Goal: Information Seeking & Learning: Learn about a topic

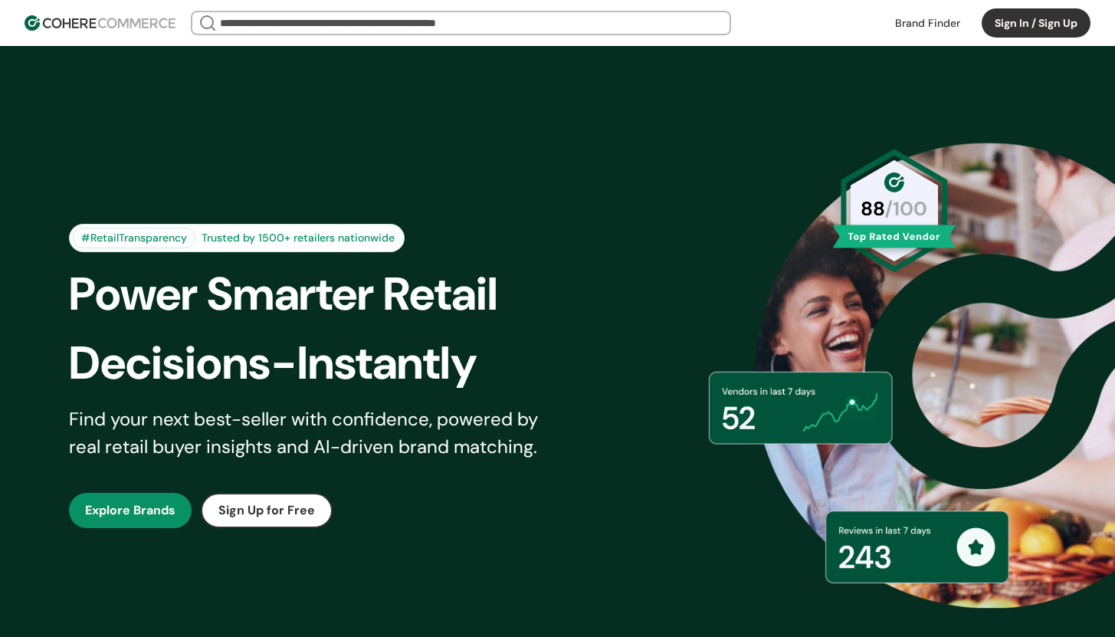
click at [619, 24] on input "search" at bounding box center [461, 22] width 488 height 21
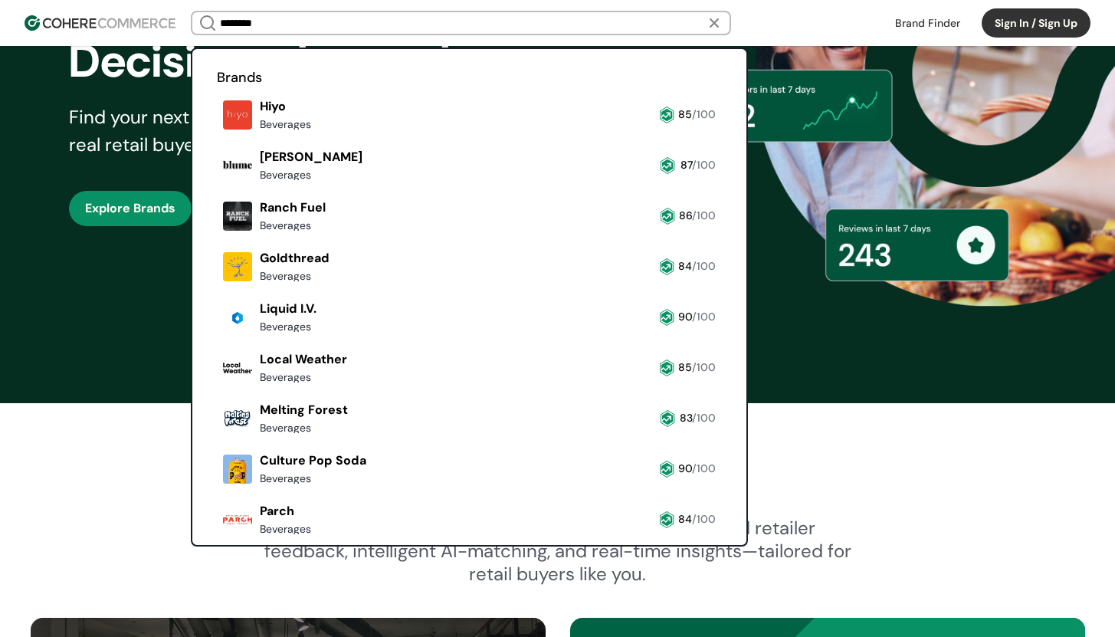
type input "********"
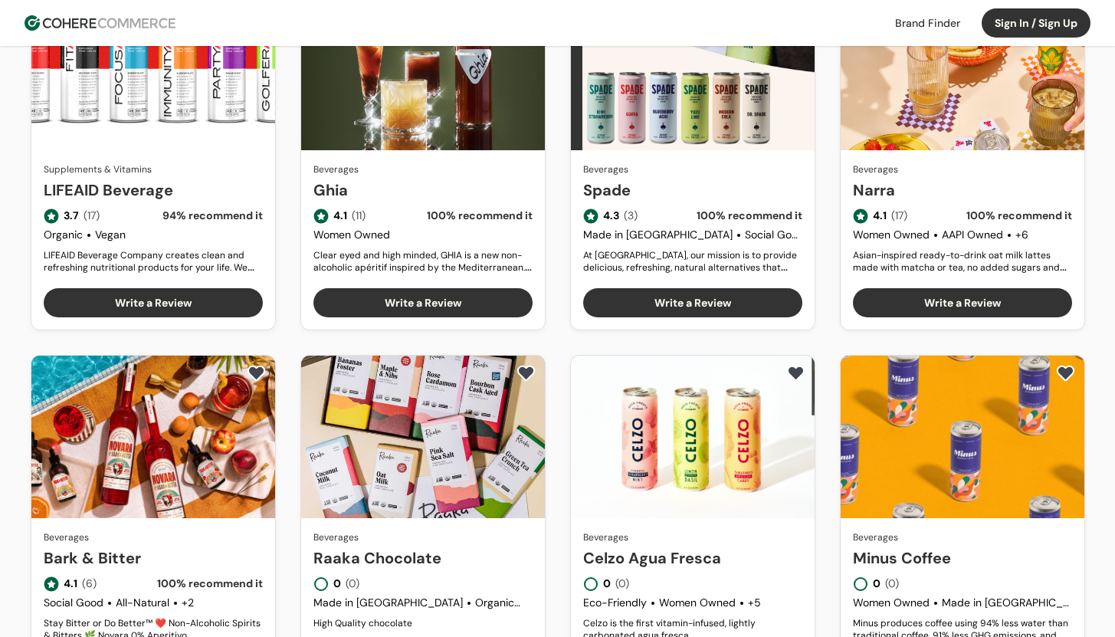
scroll to position [709, 0]
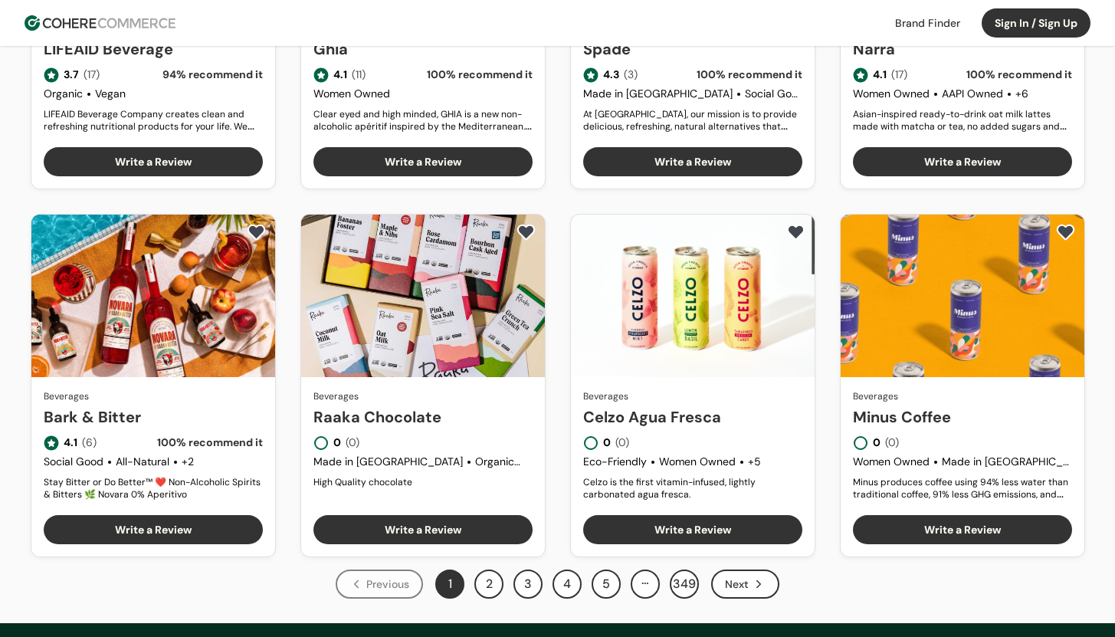
click at [484, 582] on button "2" at bounding box center [488, 583] width 29 height 29
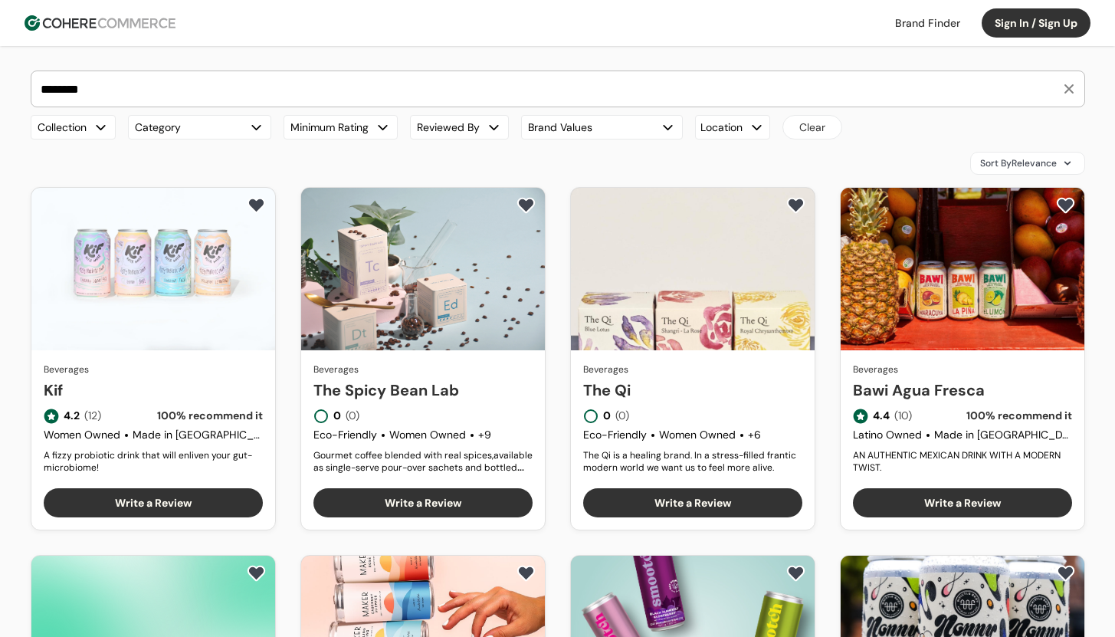
click at [652, 127] on button "Brand Values" at bounding box center [602, 127] width 162 height 25
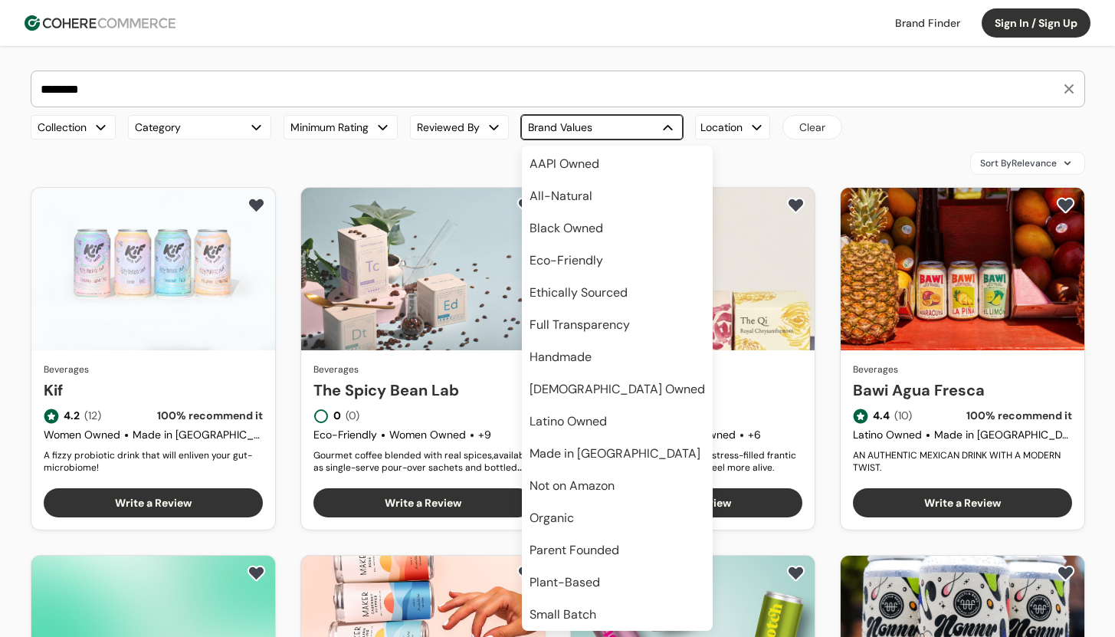
click at [556, 609] on span "Small Batch" at bounding box center [563, 614] width 67 height 18
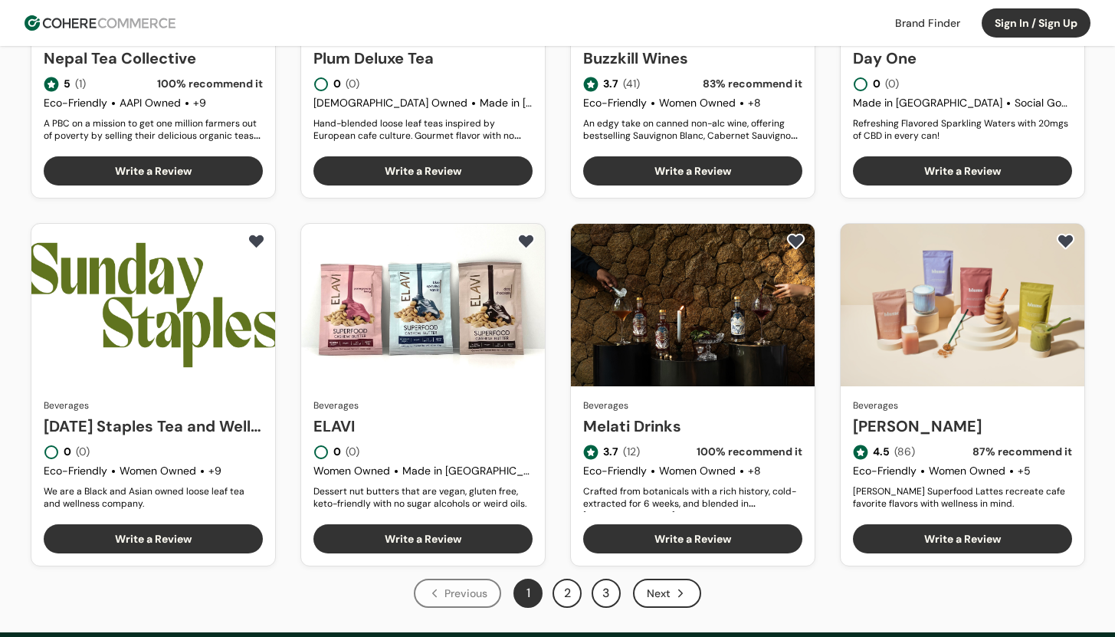
scroll to position [818, 0]
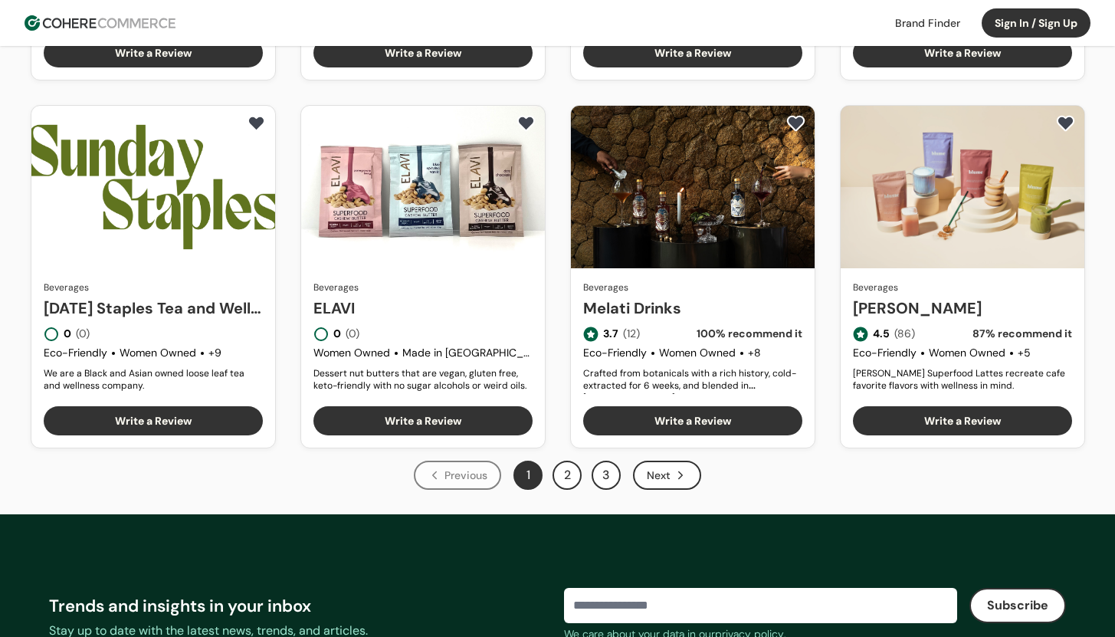
click at [682, 483] on div "Next" at bounding box center [667, 475] width 68 height 29
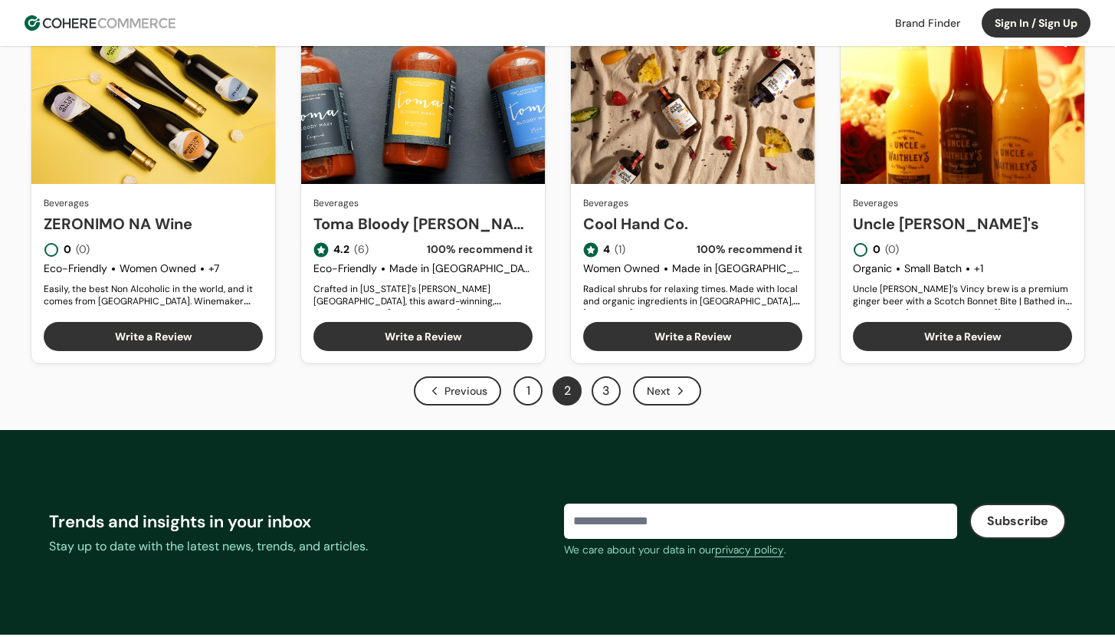
scroll to position [898, 0]
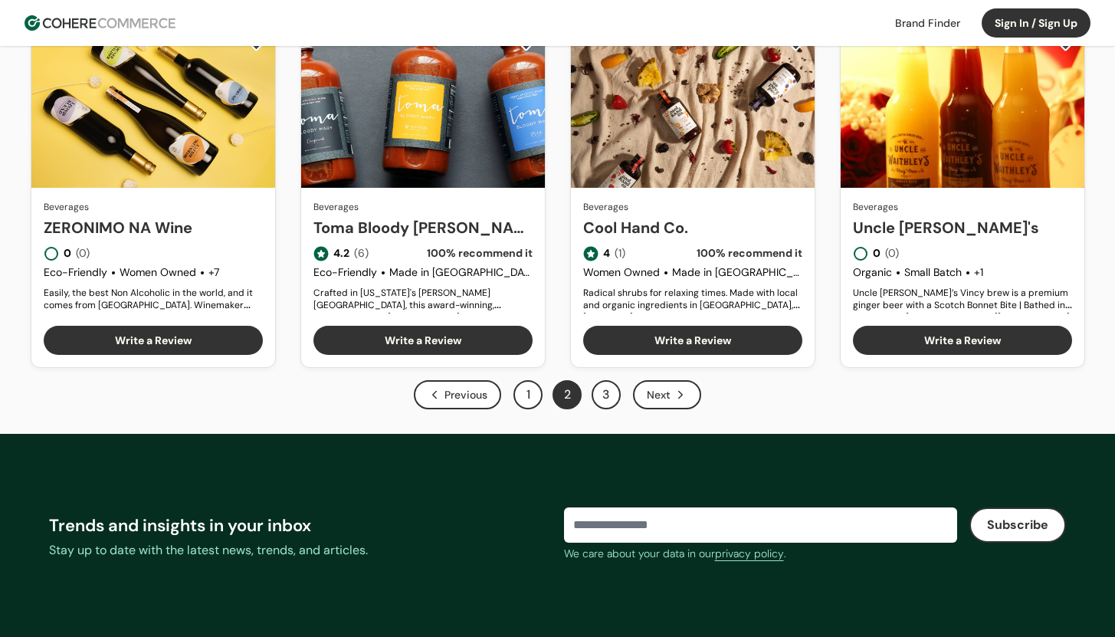
click at [613, 391] on button "3" at bounding box center [606, 394] width 29 height 29
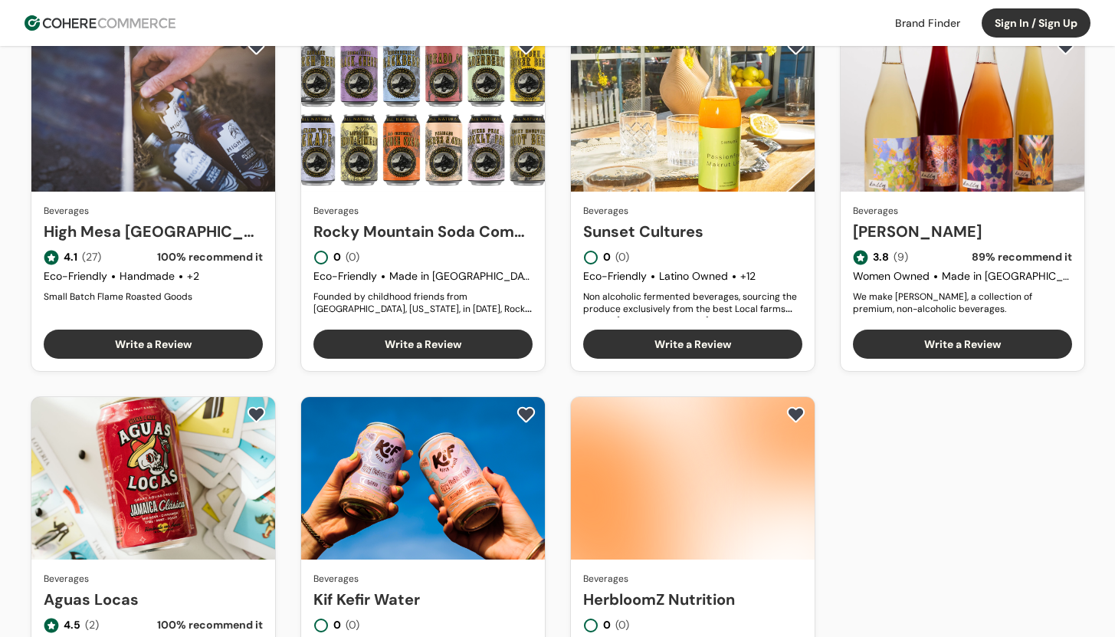
scroll to position [319, 0]
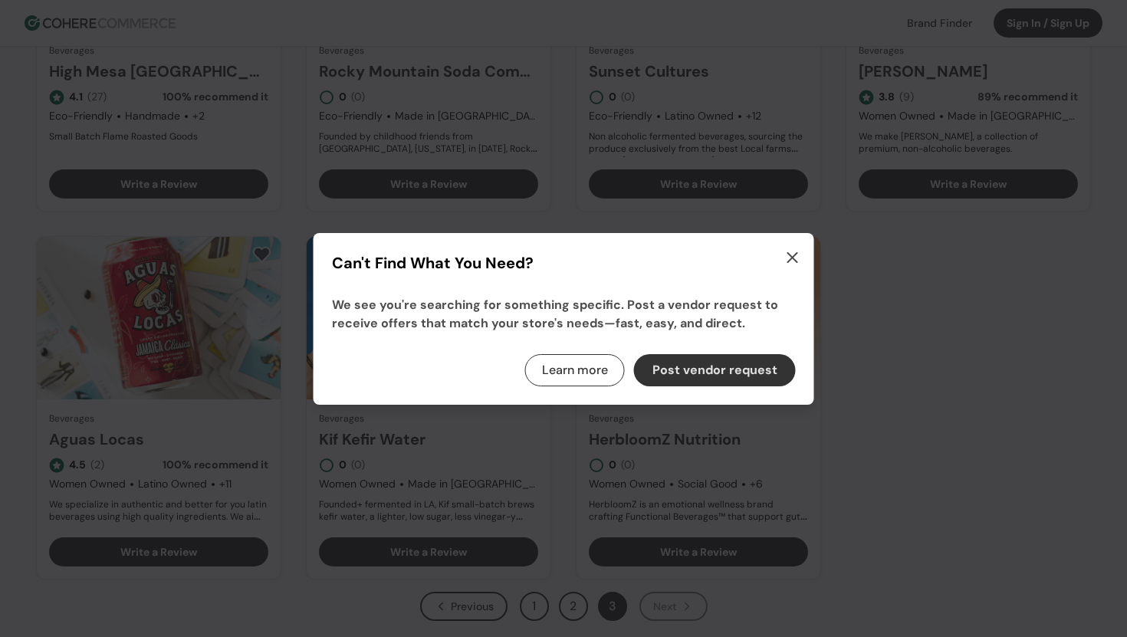
click at [803, 252] on div "Can't Find What You Need? We see you're searching for something specific. Post …" at bounding box center [563, 319] width 500 height 172
click at [799, 253] on icon "button" at bounding box center [792, 257] width 18 height 18
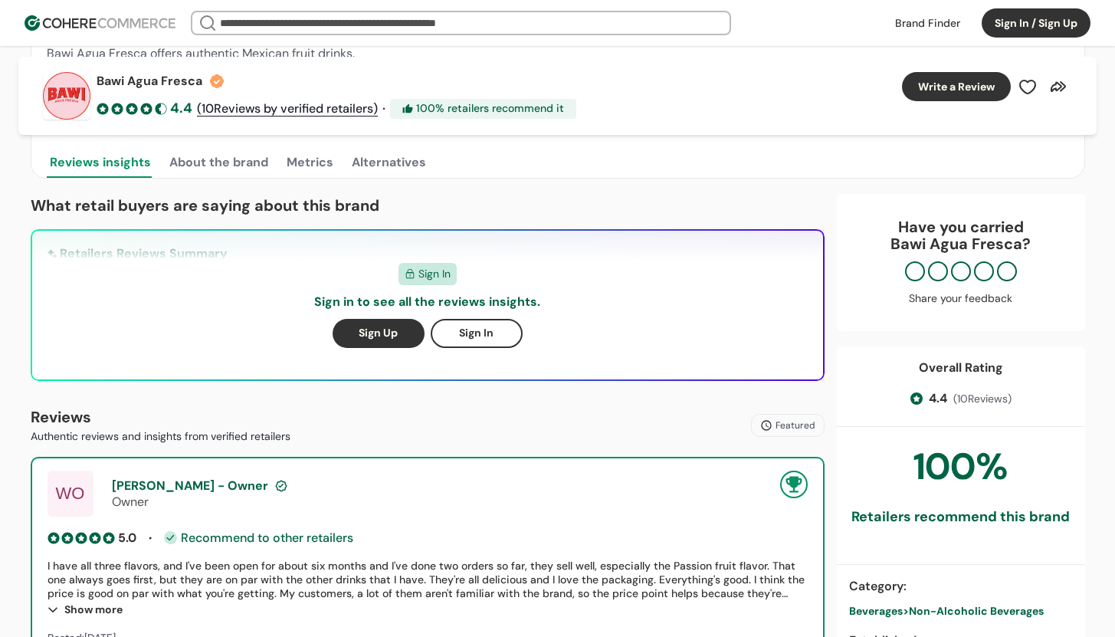
scroll to position [599, 0]
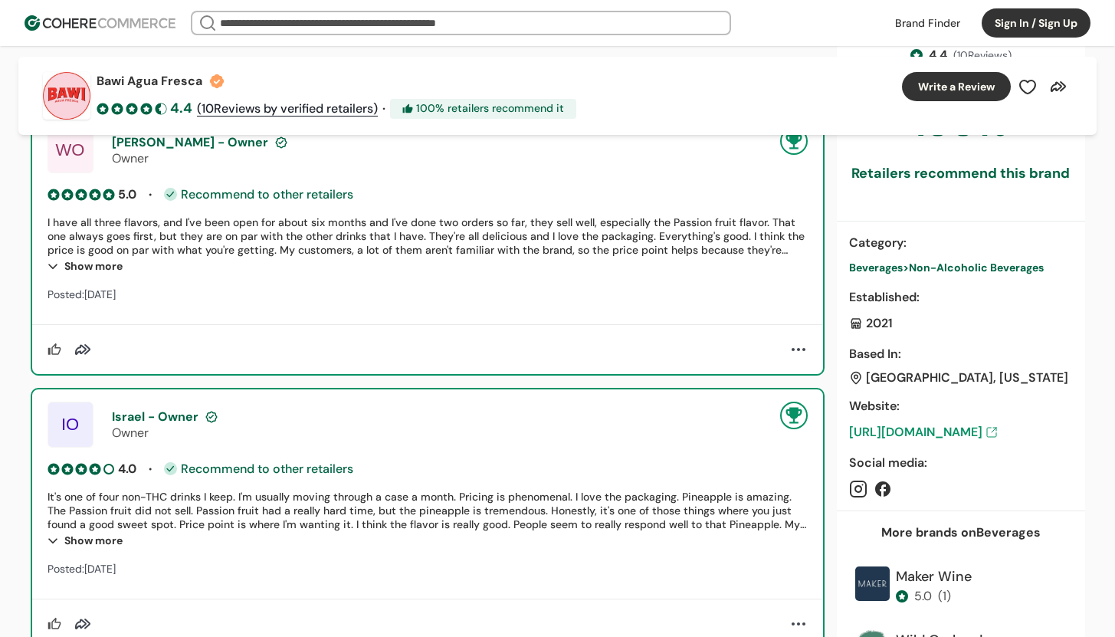
click at [922, 436] on link "https://drinkbawi.com/" at bounding box center [961, 432] width 224 height 18
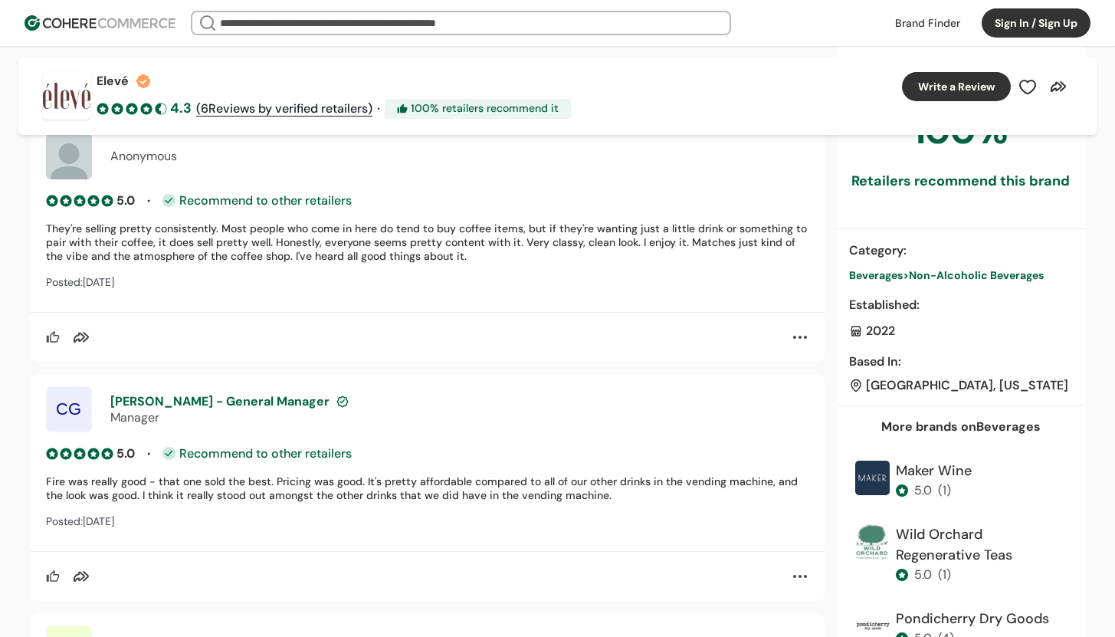
scroll to position [1092, 0]
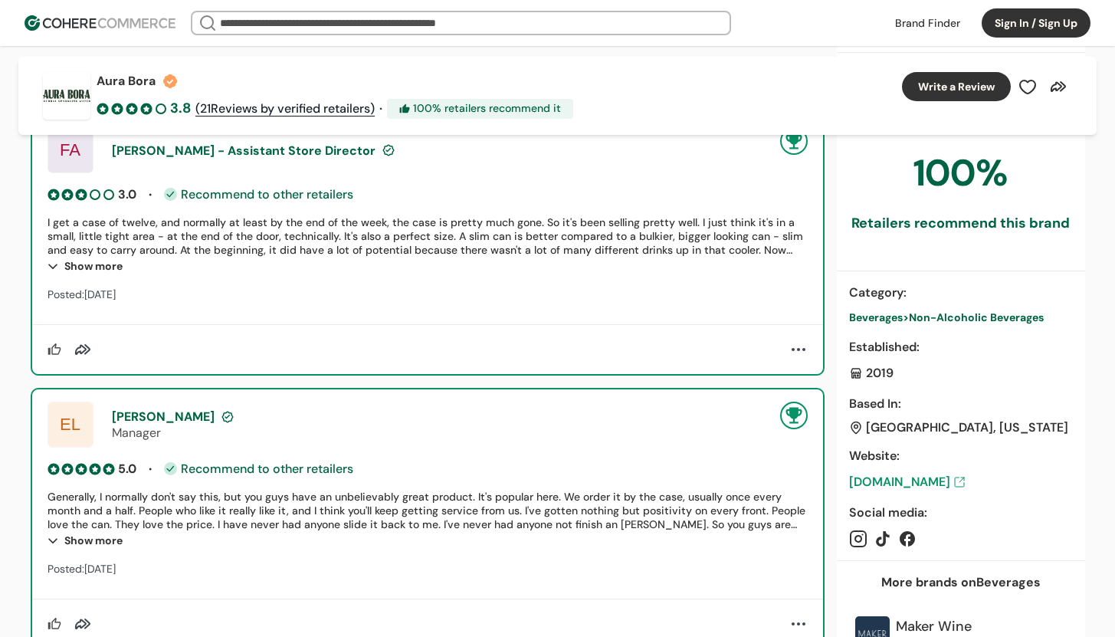
scroll to position [611, 0]
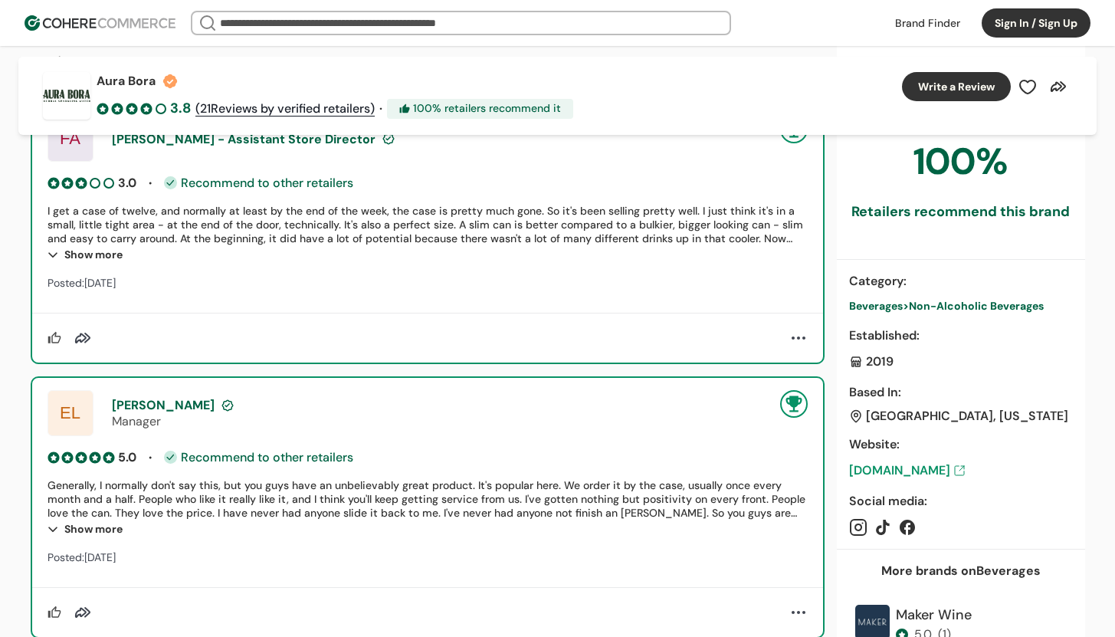
click at [917, 478] on link "aurabora.com" at bounding box center [961, 470] width 224 height 18
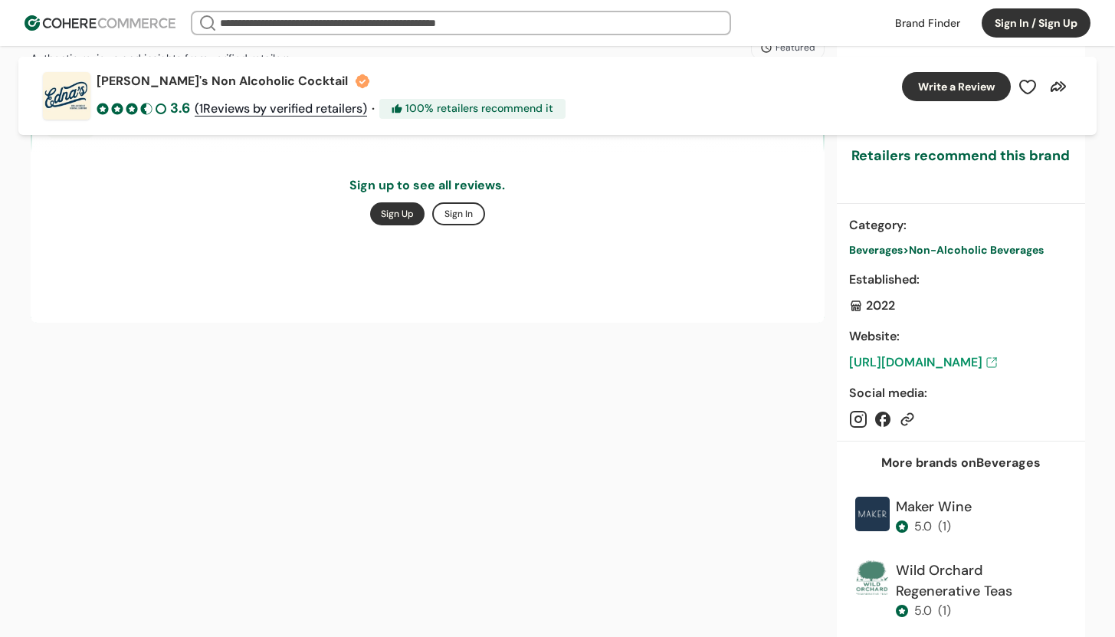
scroll to position [674, 0]
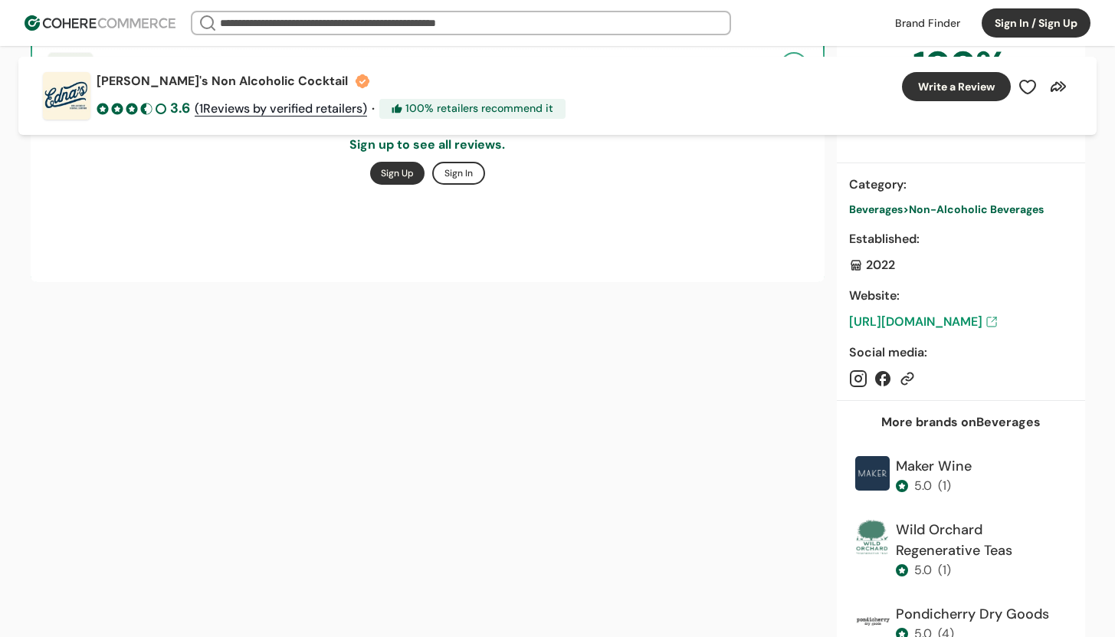
click at [927, 330] on link "https://www.ednascocktails.com/" at bounding box center [961, 322] width 224 height 18
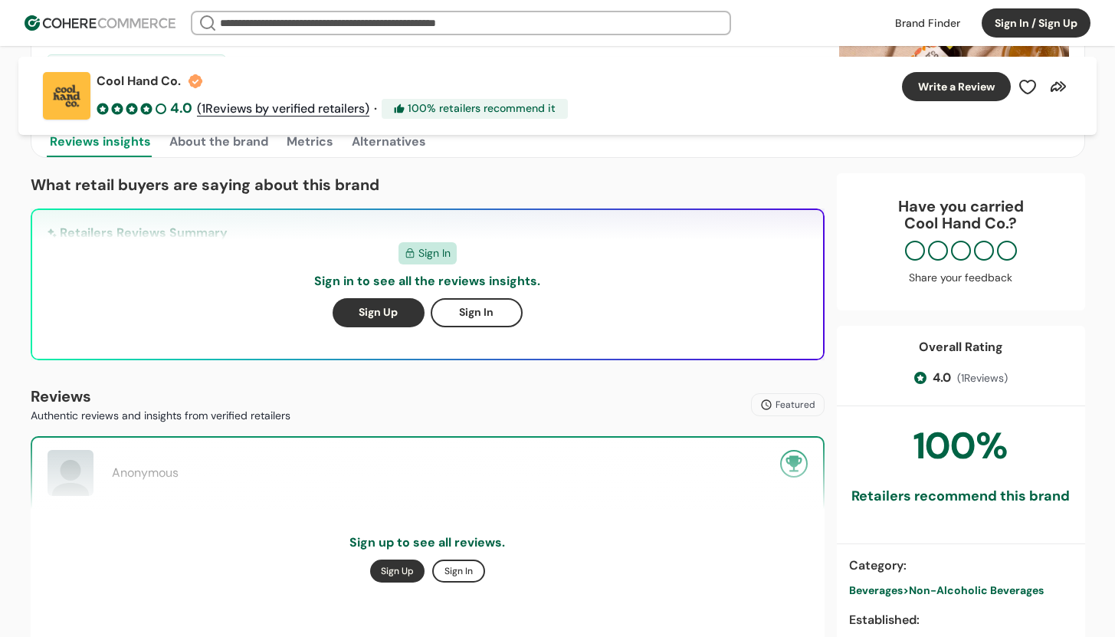
scroll to position [669, 0]
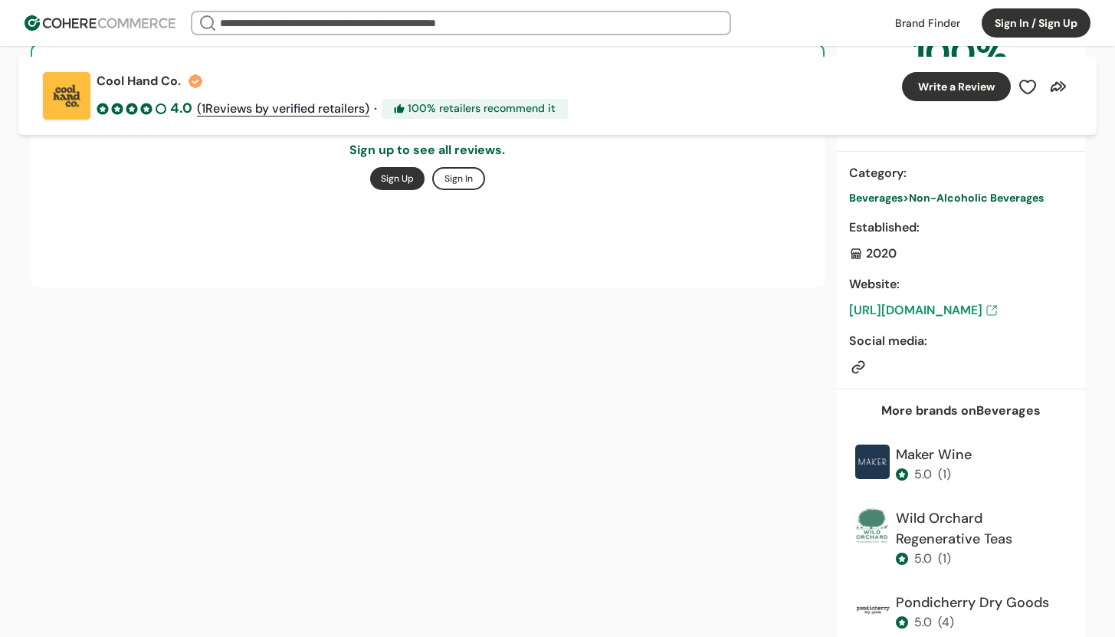
click at [968, 314] on link "[URL][DOMAIN_NAME]" at bounding box center [961, 310] width 224 height 18
